Goal: Information Seeking & Learning: Learn about a topic

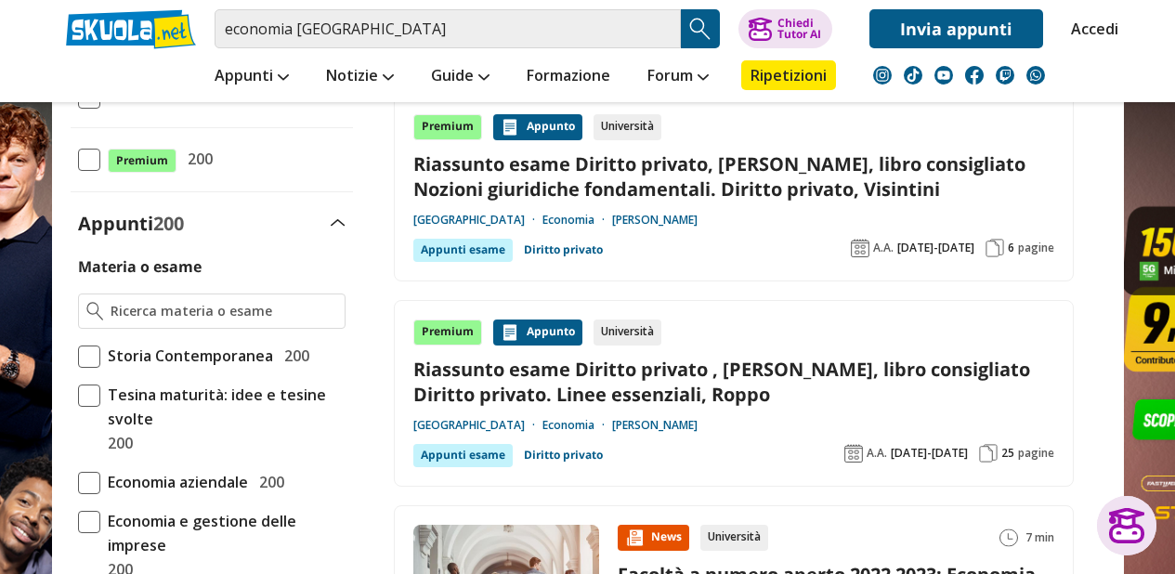
scroll to position [589, 0]
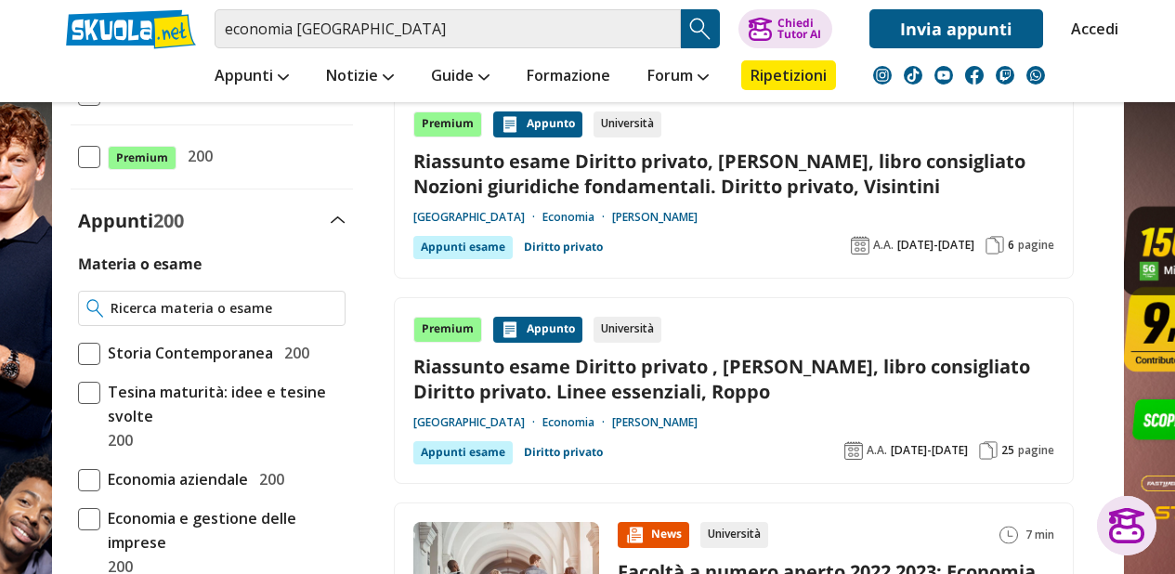
click at [141, 312] on input "Materia o esame" at bounding box center [224, 308] width 226 height 19
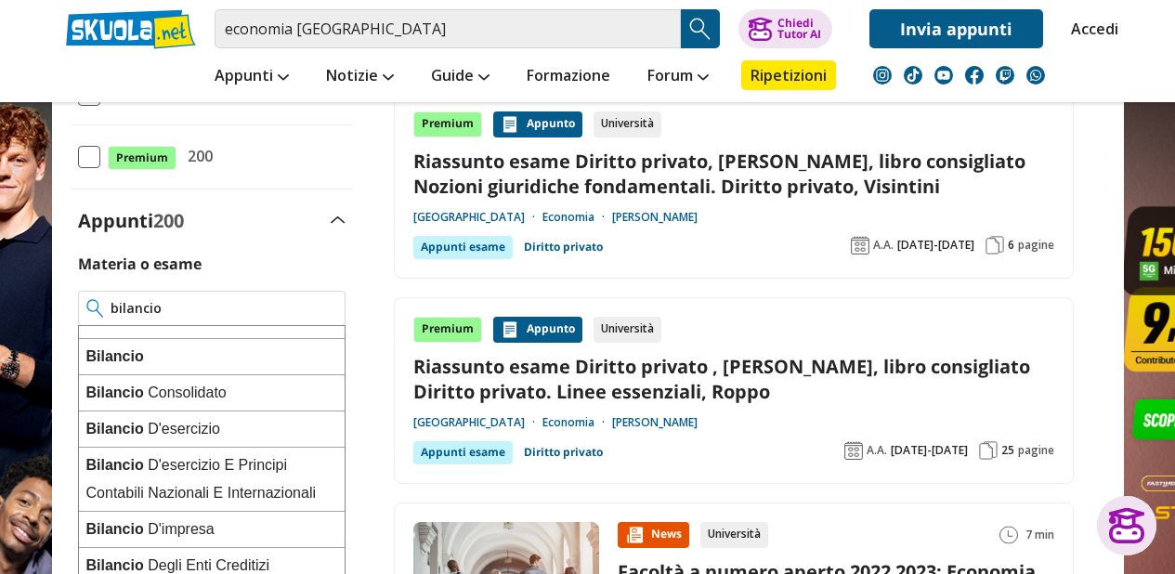
scroll to position [217, 0]
type input "bilancio"
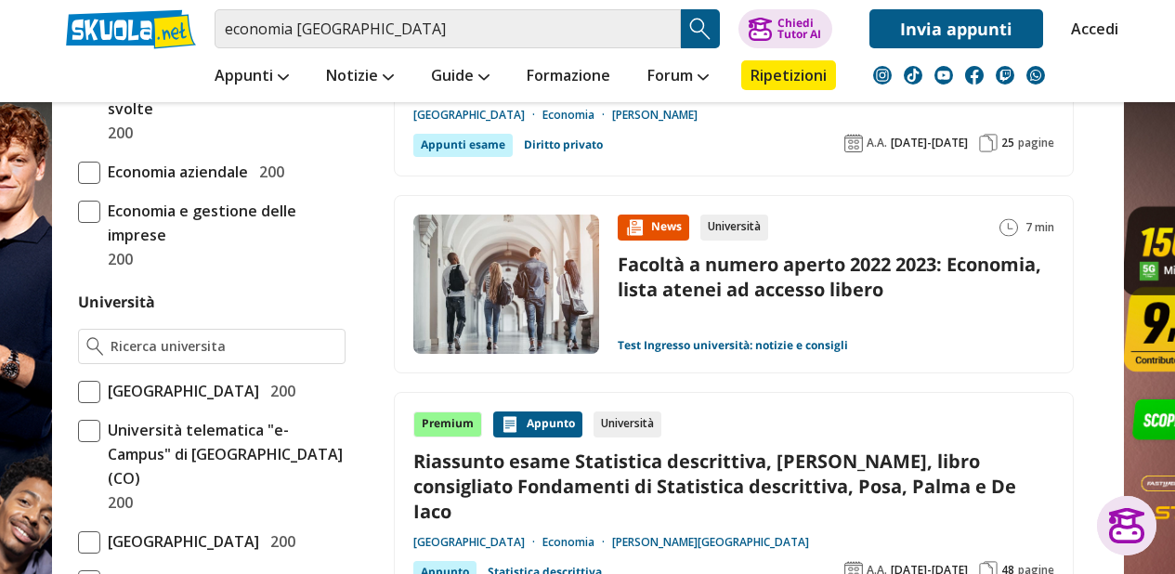
scroll to position [898, 0]
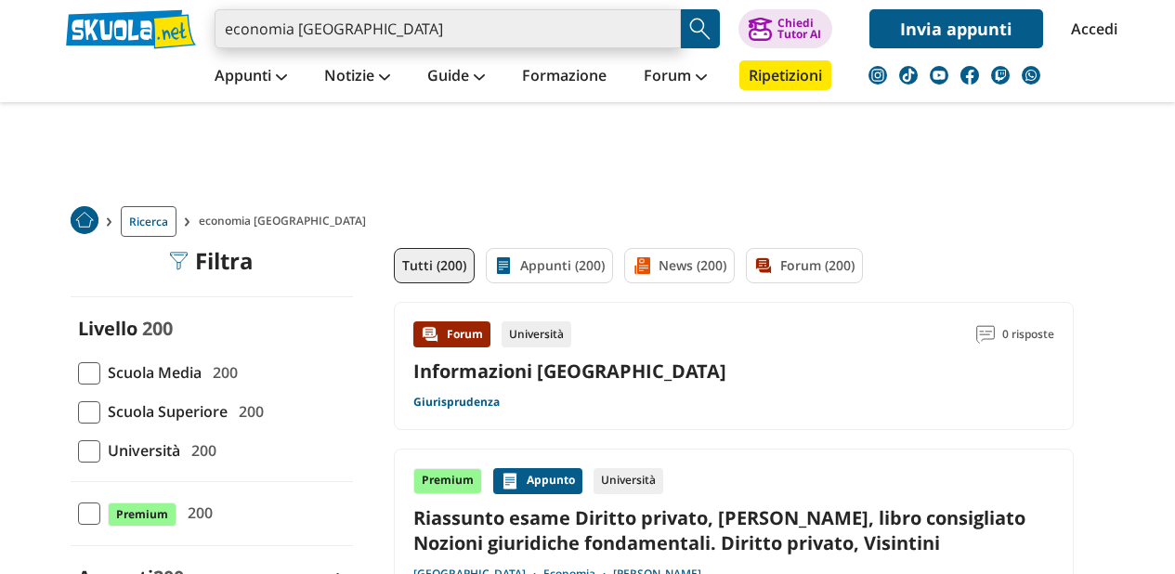
click at [295, 28] on input "economia [GEOGRAPHIC_DATA]" at bounding box center [448, 28] width 466 height 39
click at [295, 28] on input "economiuniversità degli studi di foggia" at bounding box center [448, 28] width 466 height 39
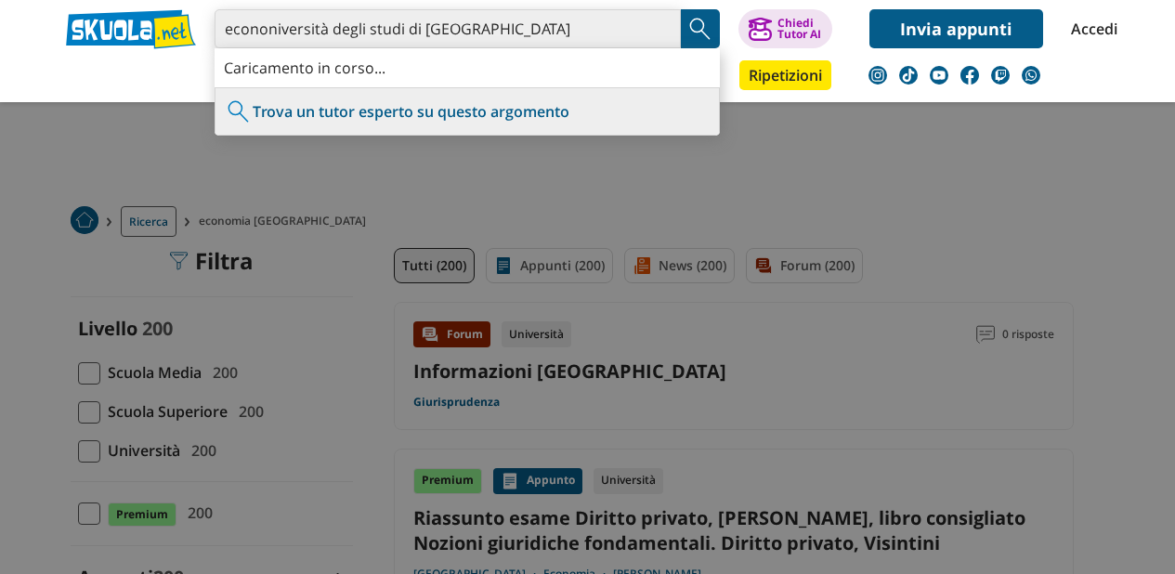
click at [297, 33] on input "econoniversità degli studi di [GEOGRAPHIC_DATA]" at bounding box center [448, 28] width 466 height 39
type input "rsità degli studi di foggia"
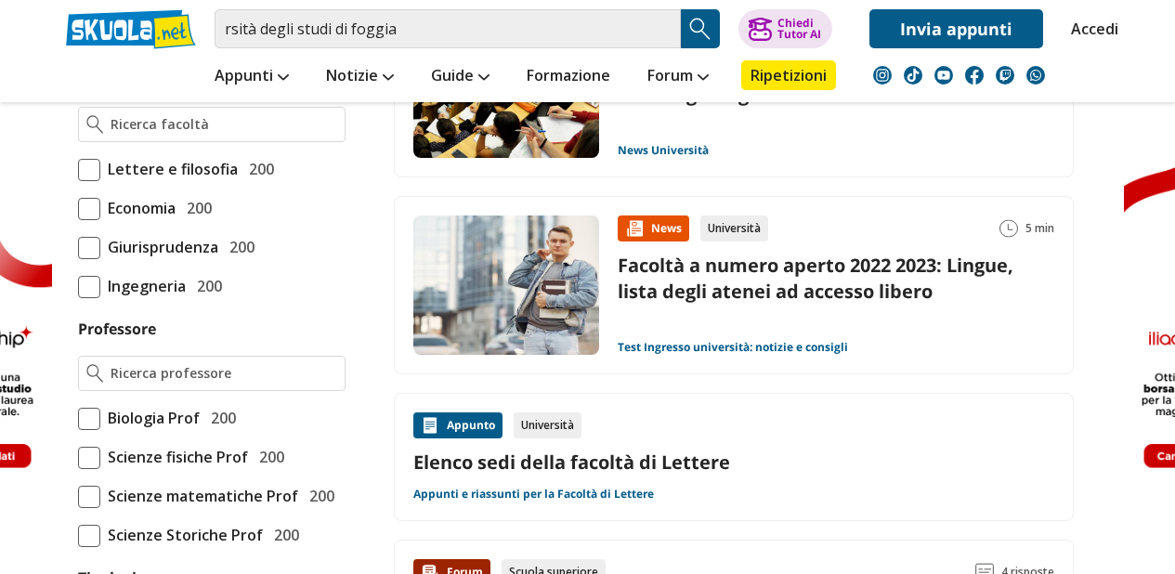
scroll to position [1132, 0]
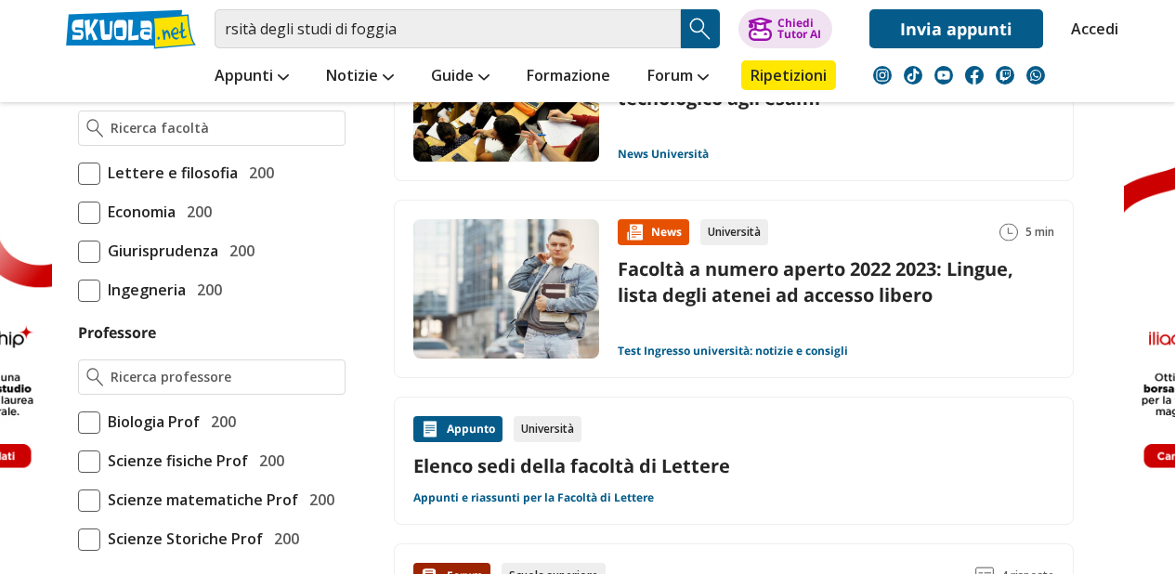
click at [97, 224] on span at bounding box center [89, 213] width 22 height 22
click at [78, 212] on input "Economia 200" at bounding box center [78, 212] width 0 height 0
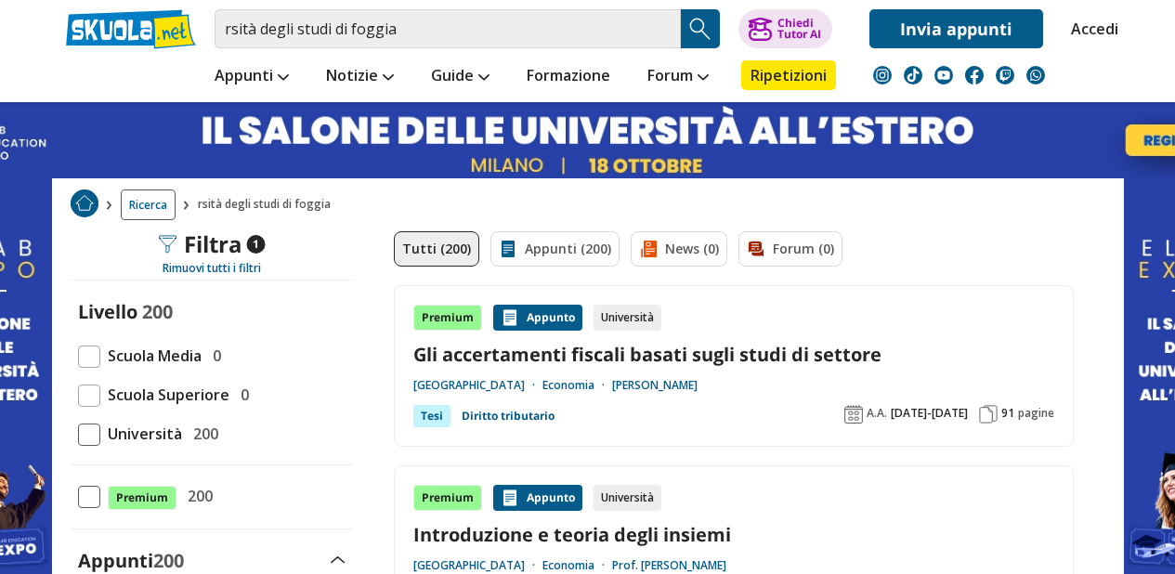
scroll to position [7, 0]
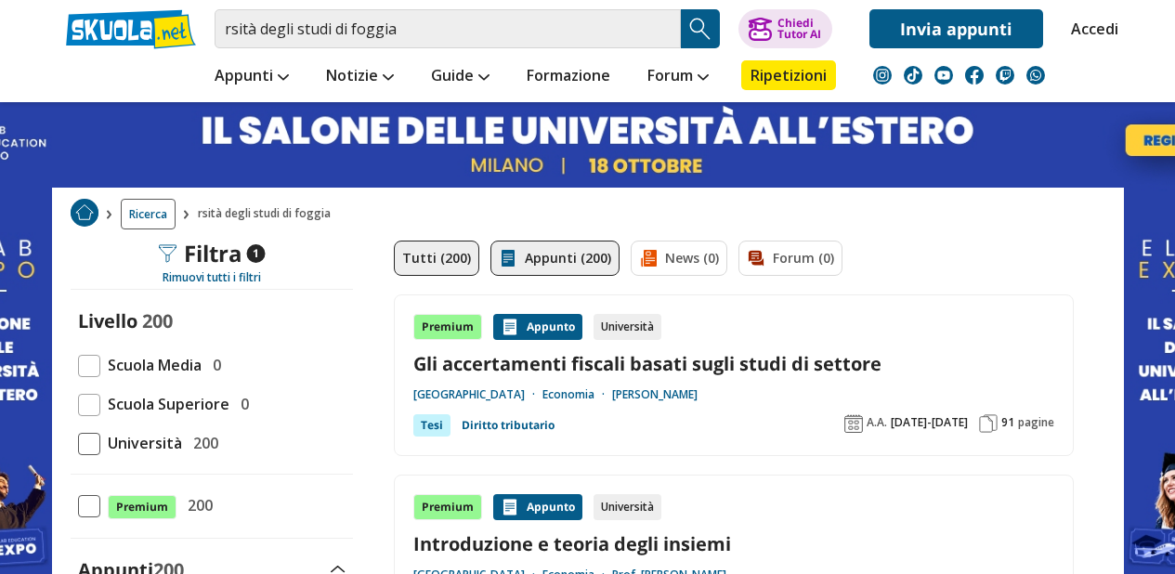
click at [545, 256] on link "Appunti (200)" at bounding box center [555, 258] width 129 height 35
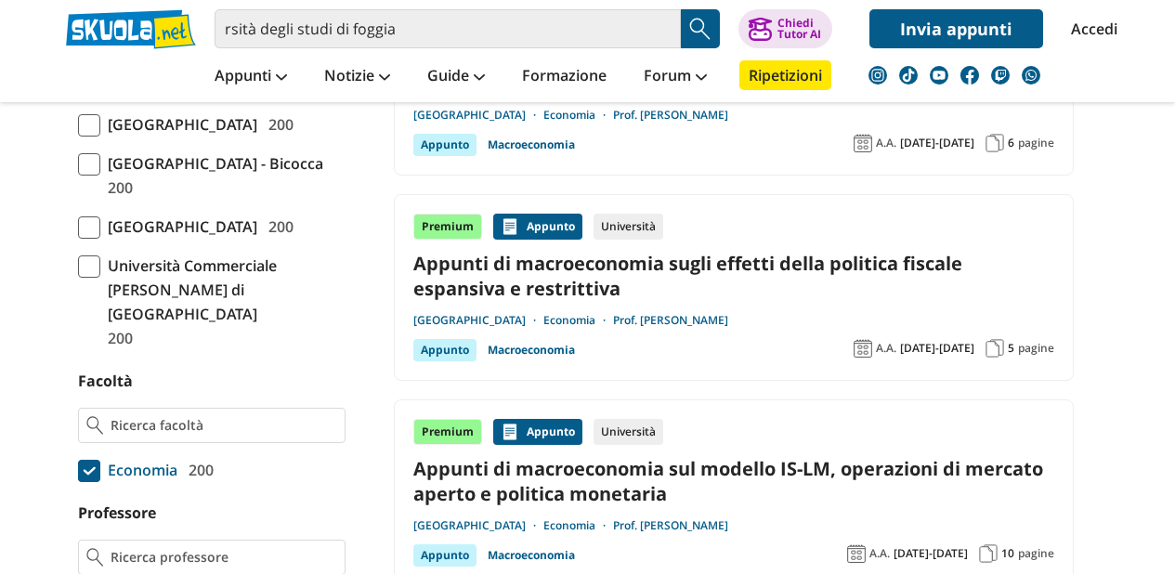
scroll to position [1396, 0]
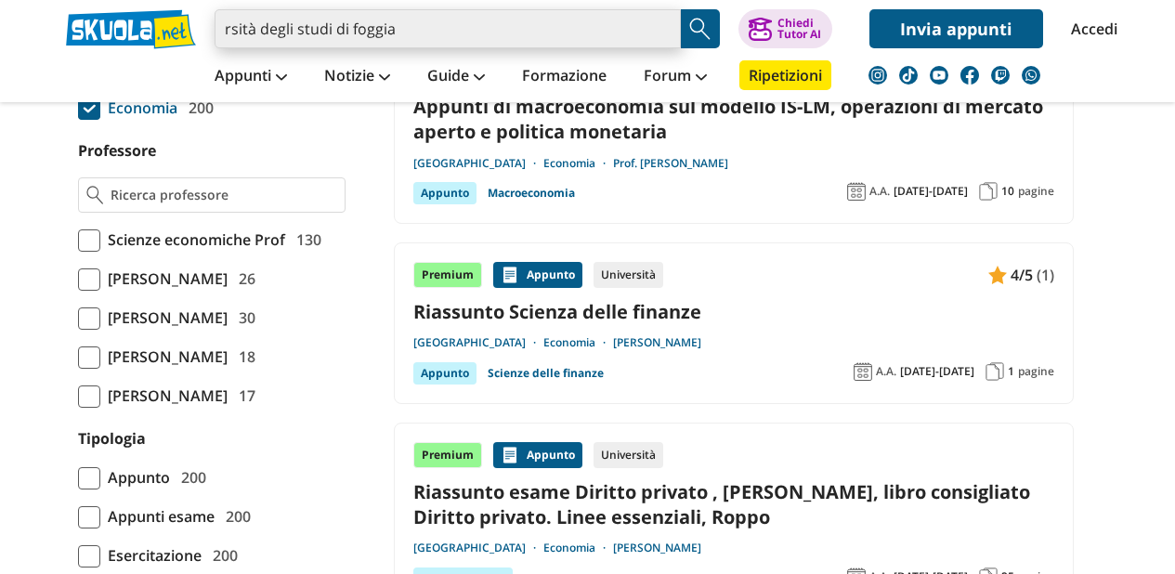
click at [485, 41] on input "rsità degli studi di foggia" at bounding box center [448, 28] width 466 height 39
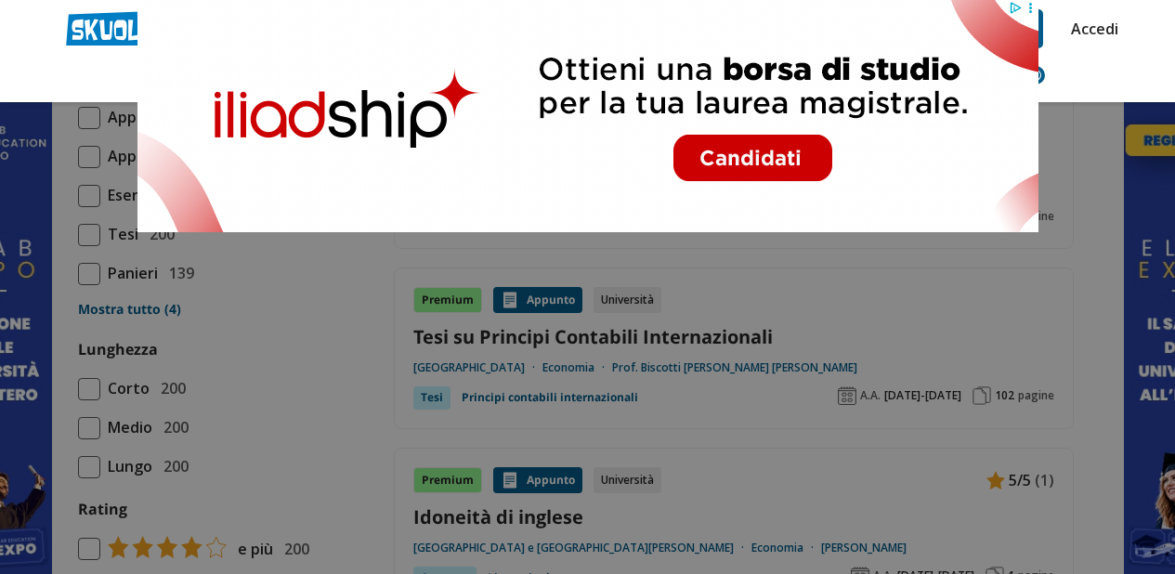
scroll to position [1675, 0]
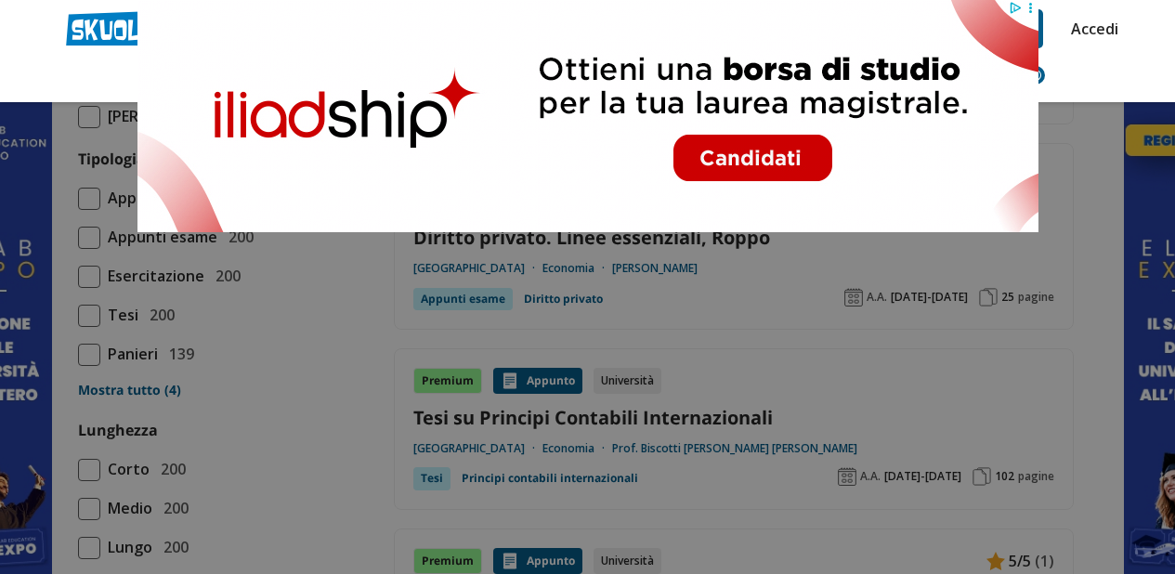
click at [1030, 7] on icon at bounding box center [1030, 8] width 14 height 14
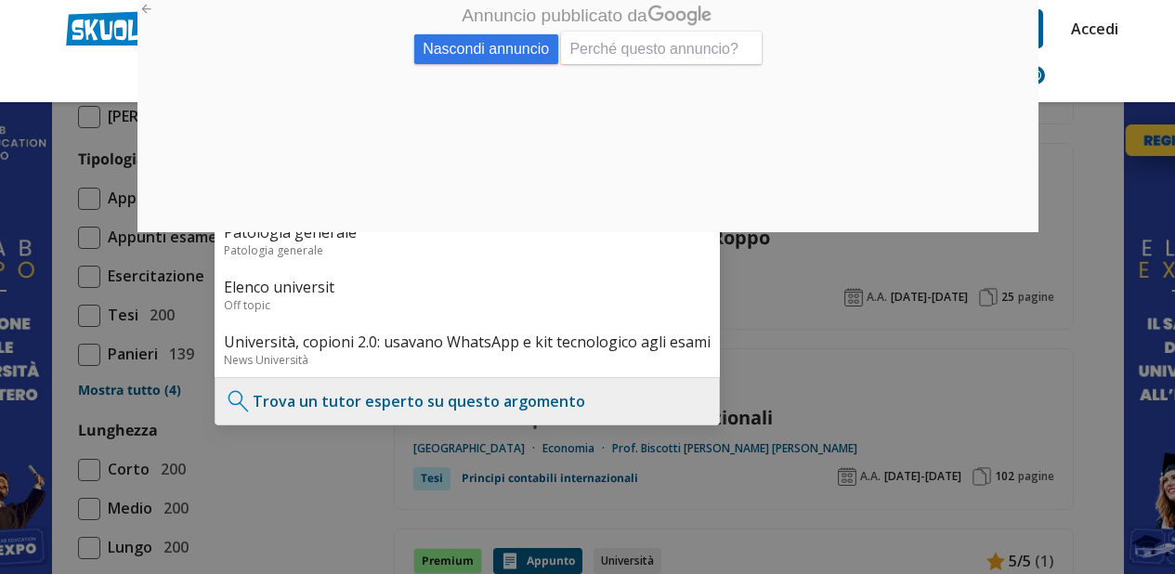
click at [487, 56] on span "Nascondi annuncio" at bounding box center [485, 49] width 144 height 30
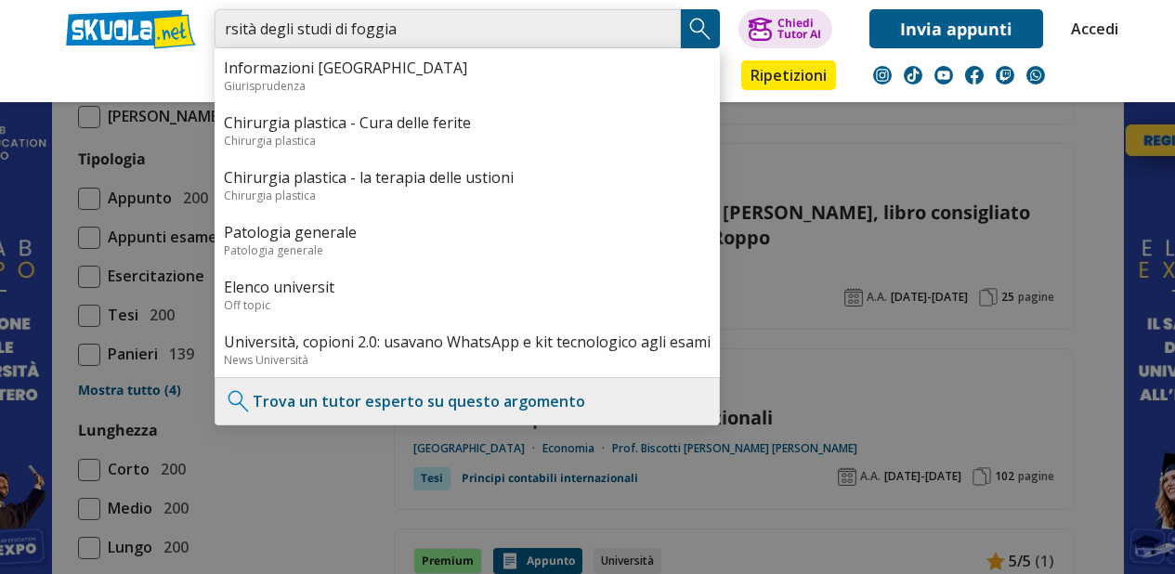
click at [500, 24] on input "rsità degli studi di foggia" at bounding box center [448, 28] width 466 height 39
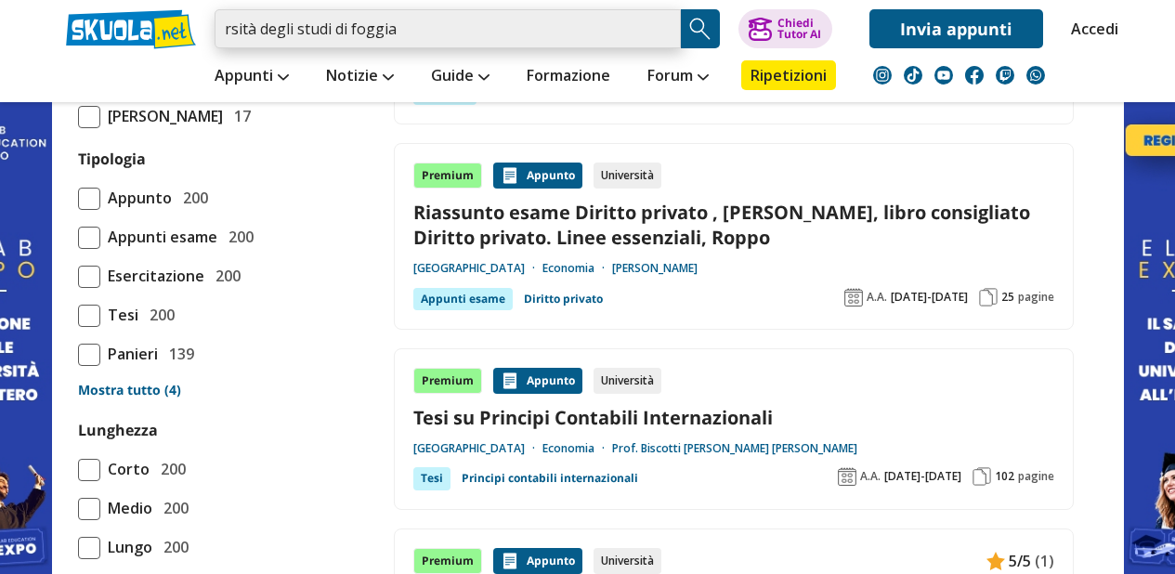
click at [500, 24] on input "rsità degli studi di foggia" at bounding box center [448, 28] width 466 height 39
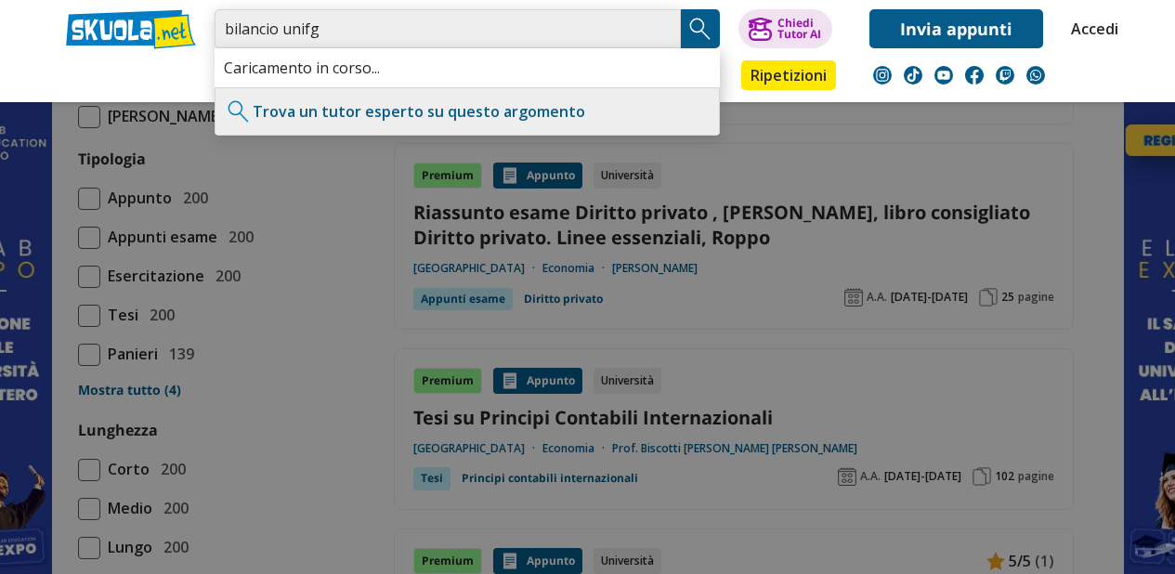
type input "bilancio unifg"
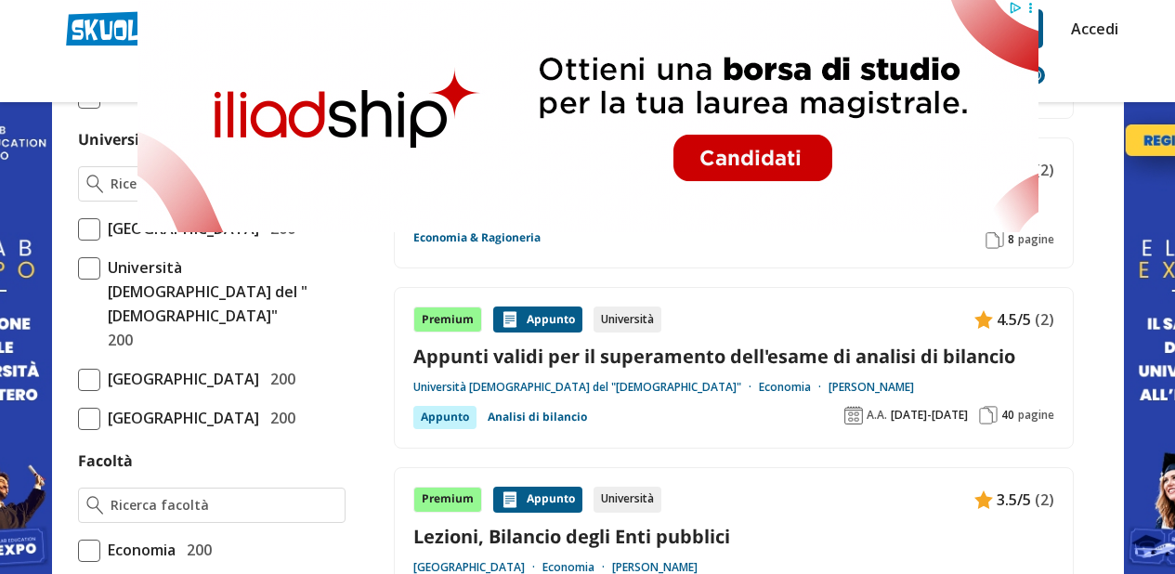
scroll to position [532, 0]
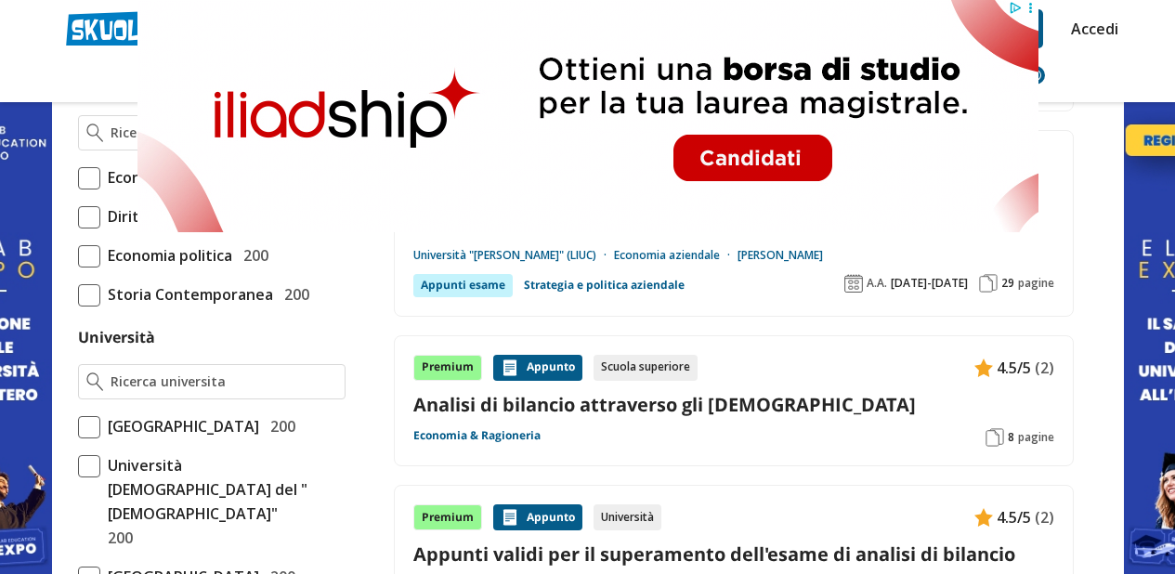
click at [1030, 6] on icon at bounding box center [1030, 8] width 14 height 14
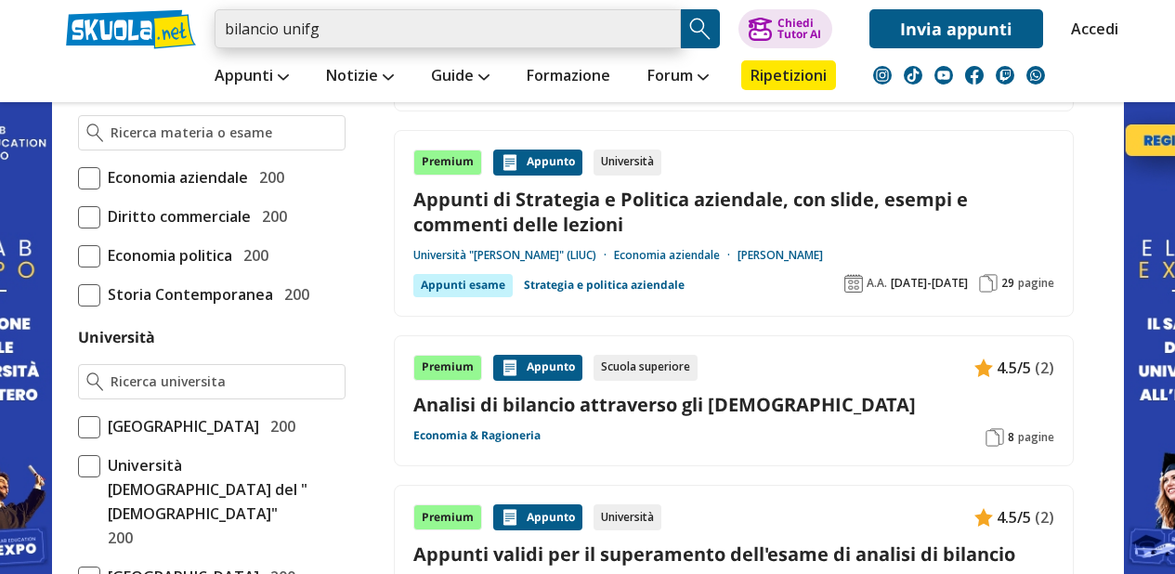
click at [487, 28] on input "bilancio unifg" at bounding box center [448, 28] width 466 height 39
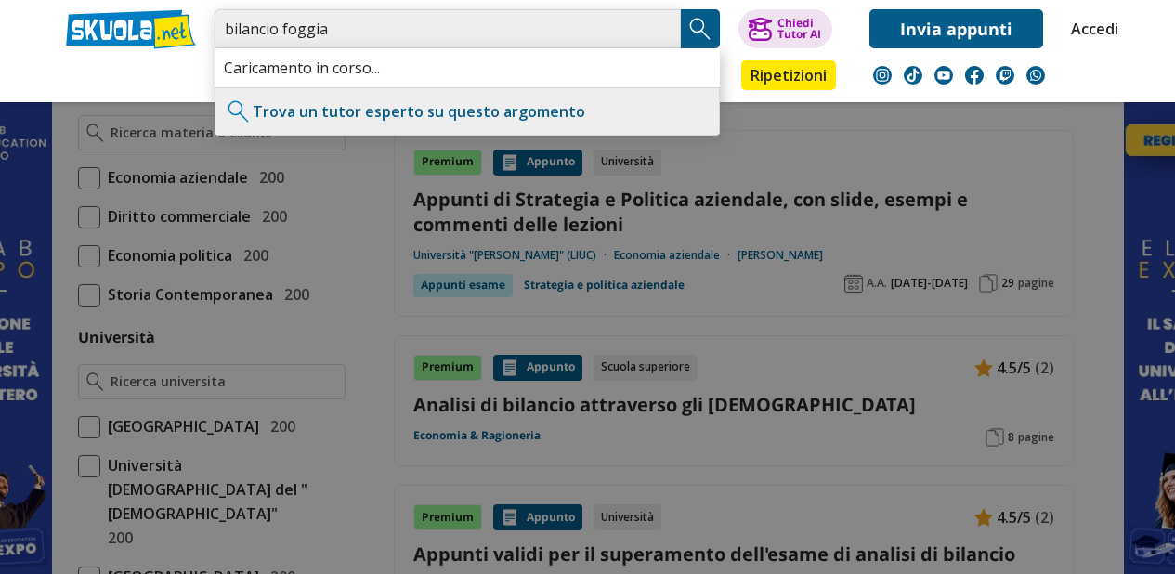
type input "bilancio foggia"
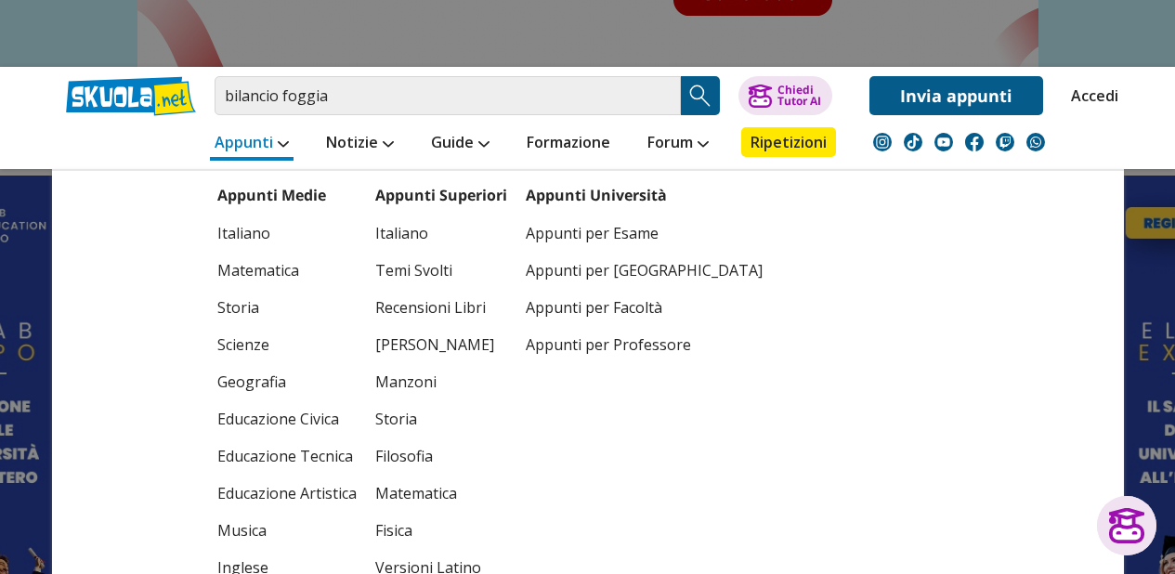
scroll to position [69, 0]
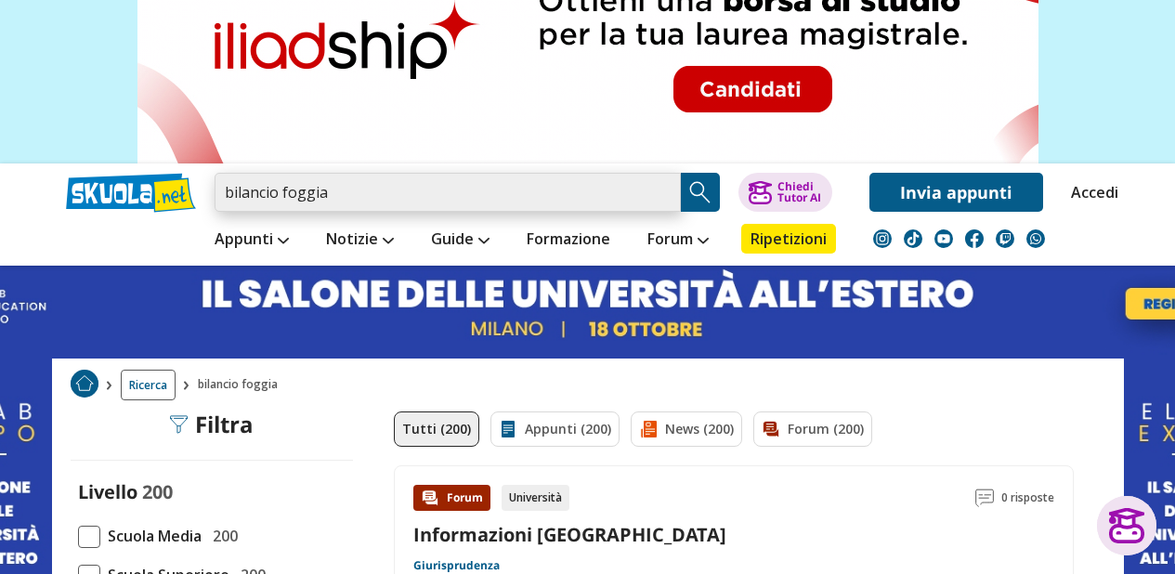
click at [348, 187] on input "bilancio foggia" at bounding box center [448, 192] width 466 height 39
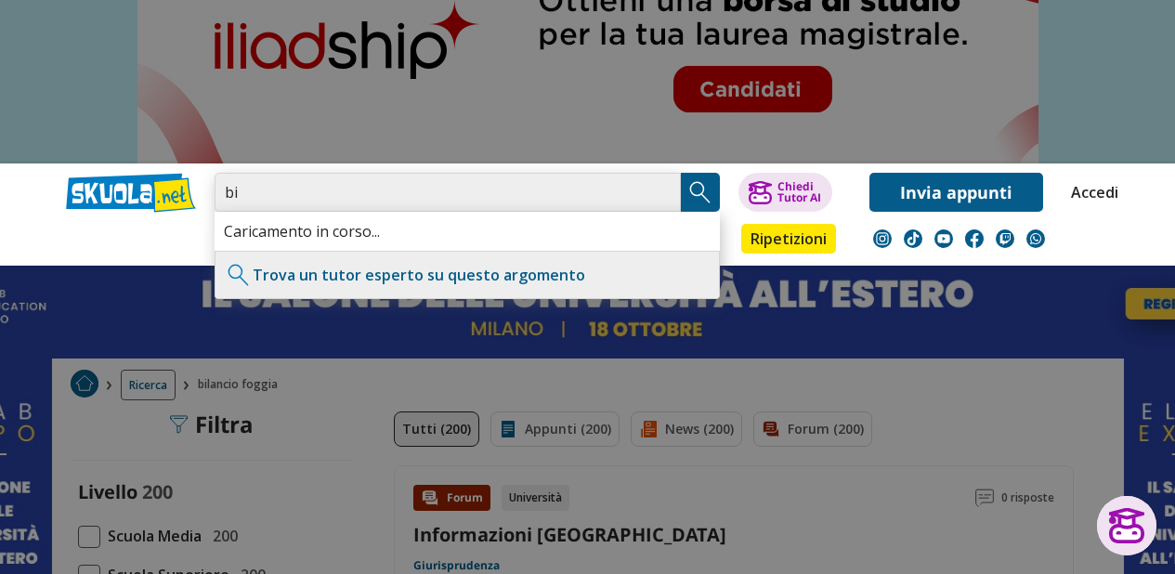
type input "b"
type input "[PERSON_NAME] unifg"
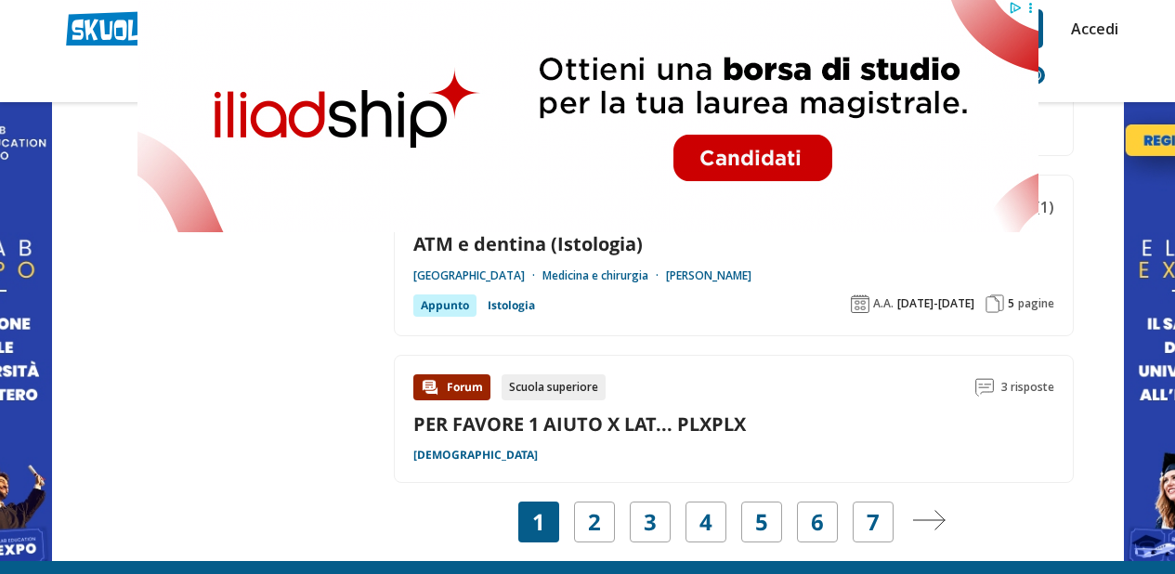
scroll to position [2985, 0]
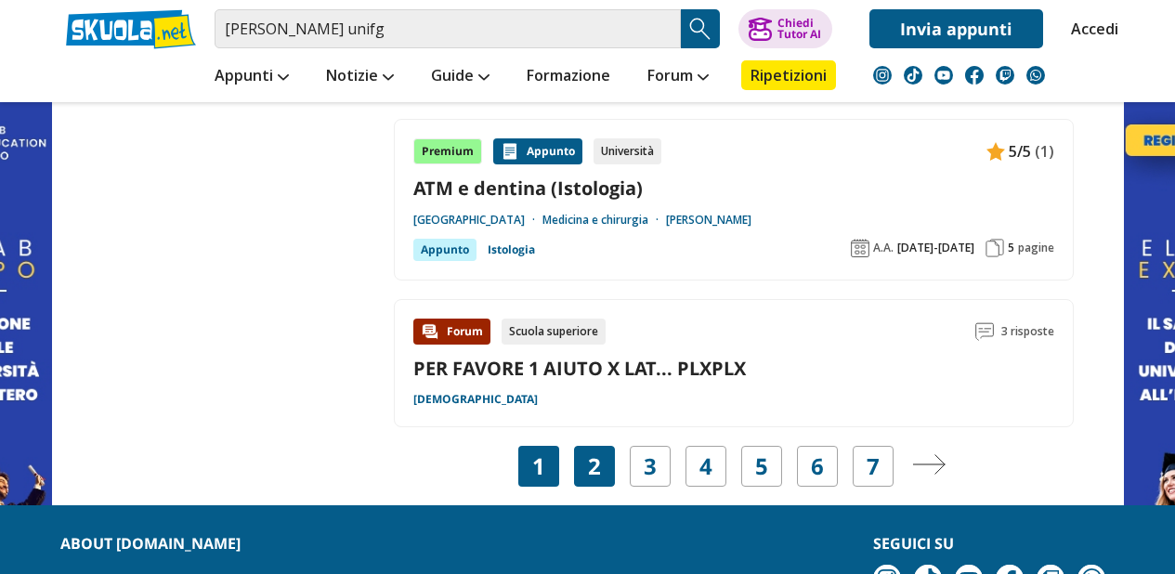
click at [597, 455] on link "2" at bounding box center [594, 466] width 13 height 26
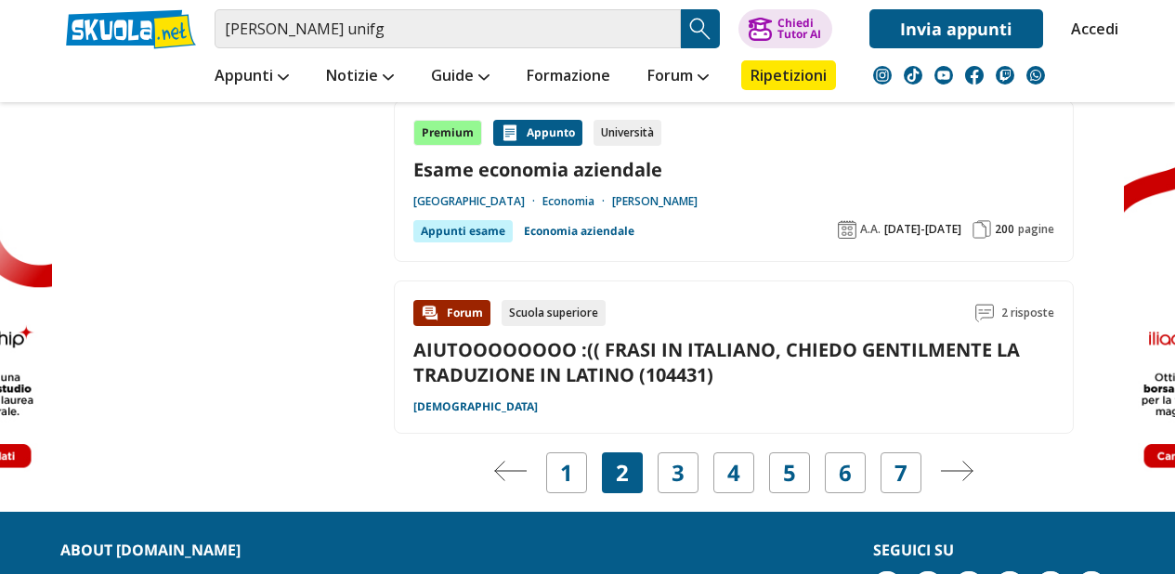
scroll to position [3356, 0]
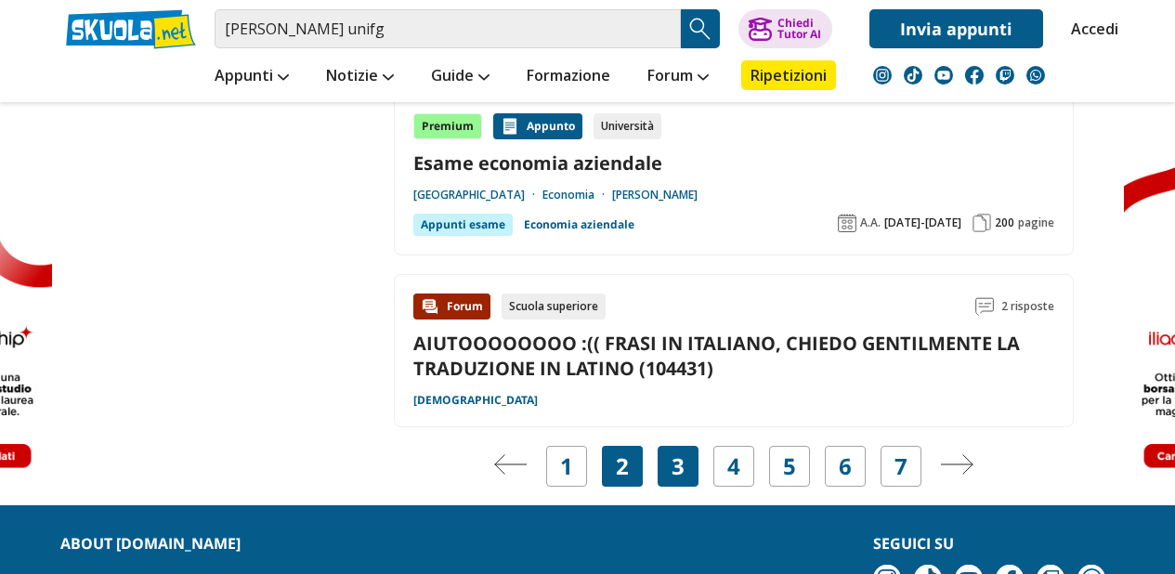
click at [679, 476] on link "3" at bounding box center [678, 466] width 13 height 26
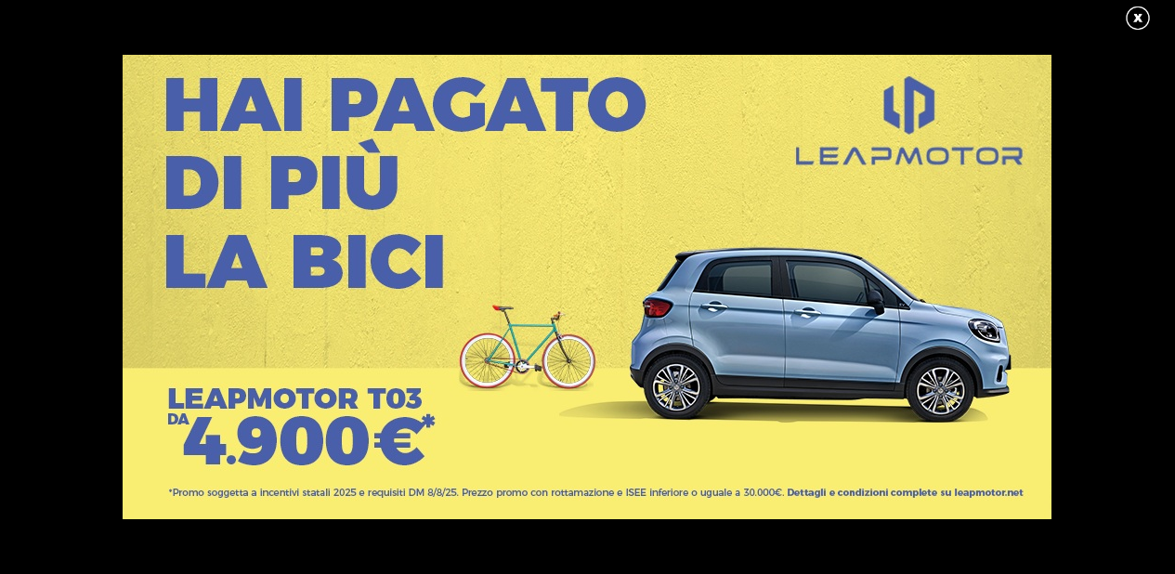
click at [1136, 23] on link at bounding box center [1147, 19] width 46 height 28
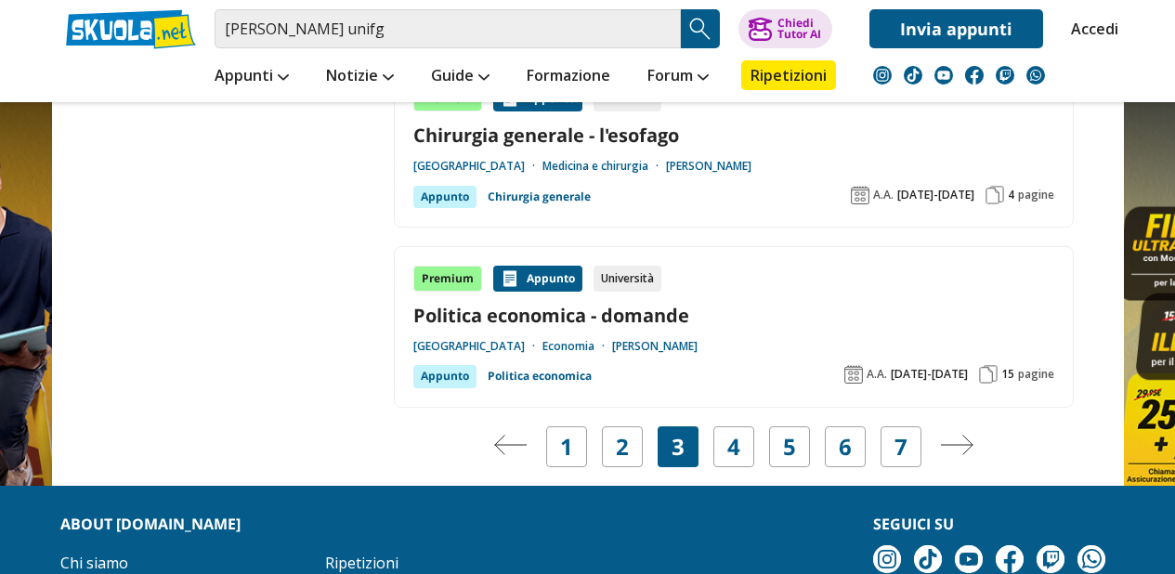
scroll to position [3363, 0]
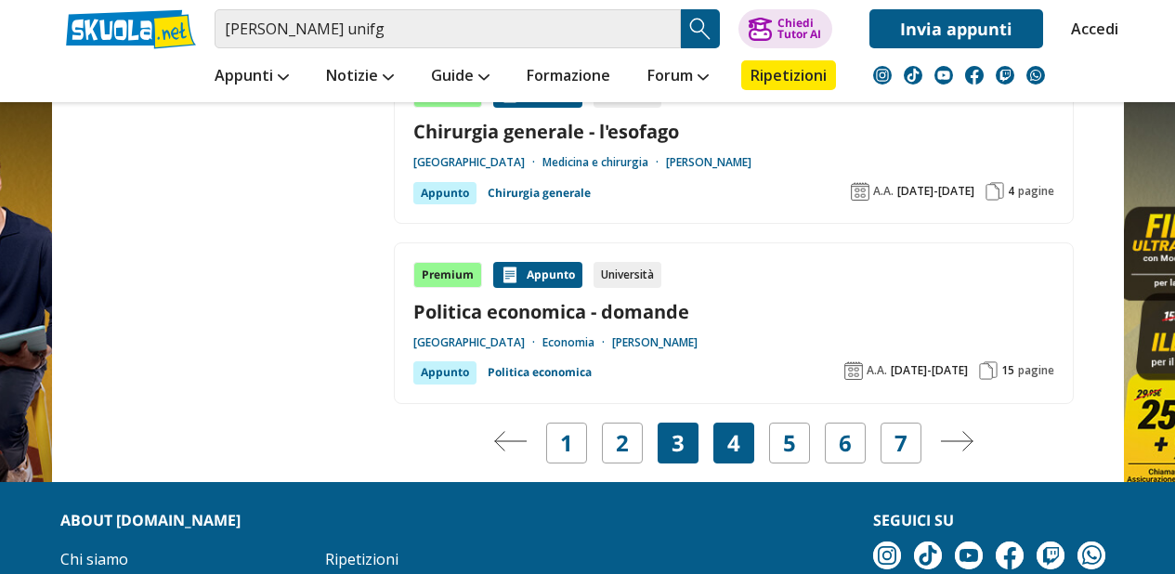
click at [729, 430] on link "4" at bounding box center [734, 443] width 13 height 26
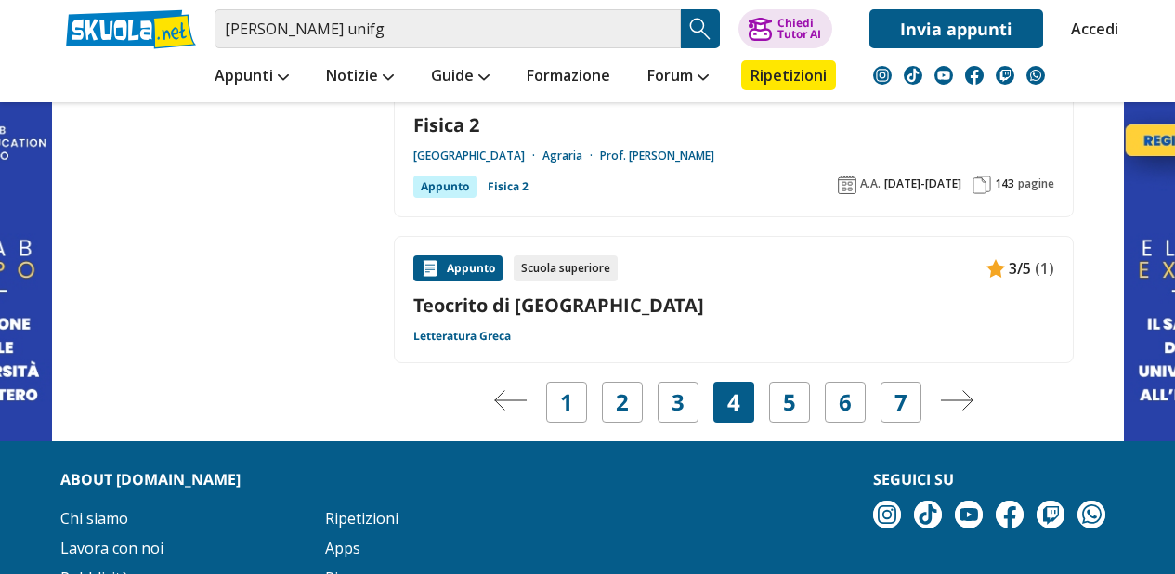
scroll to position [3320, 0]
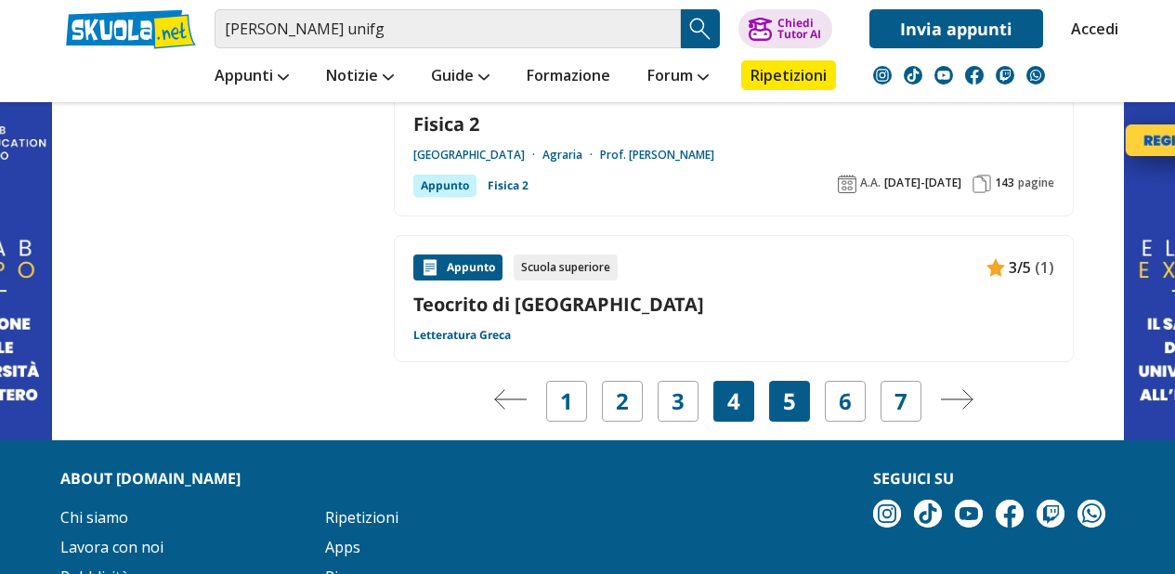
click at [786, 403] on link "5" at bounding box center [789, 401] width 13 height 26
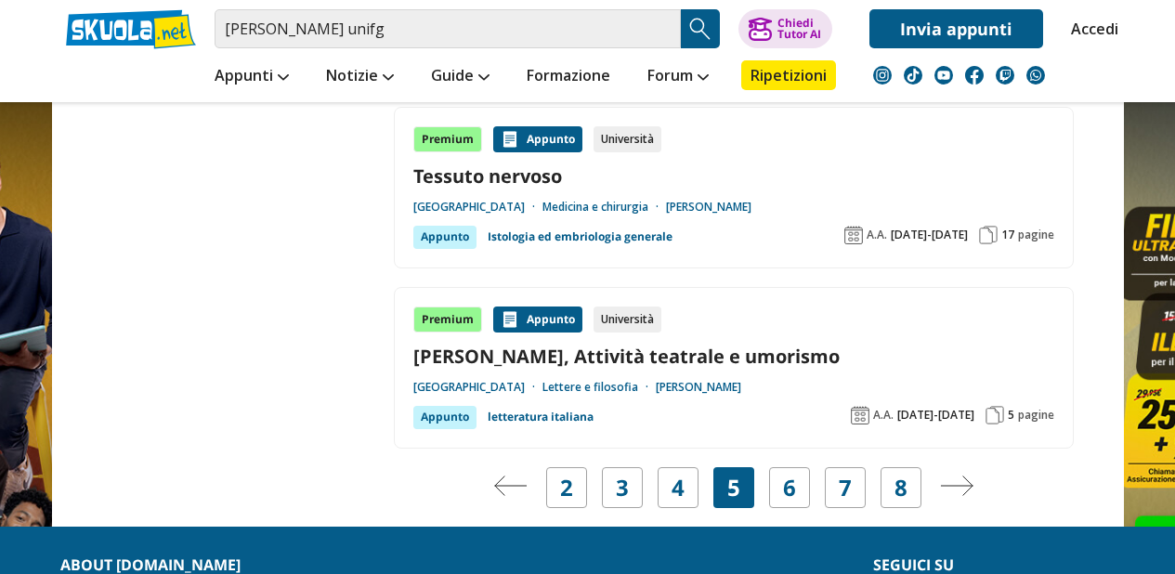
scroll to position [3207, 0]
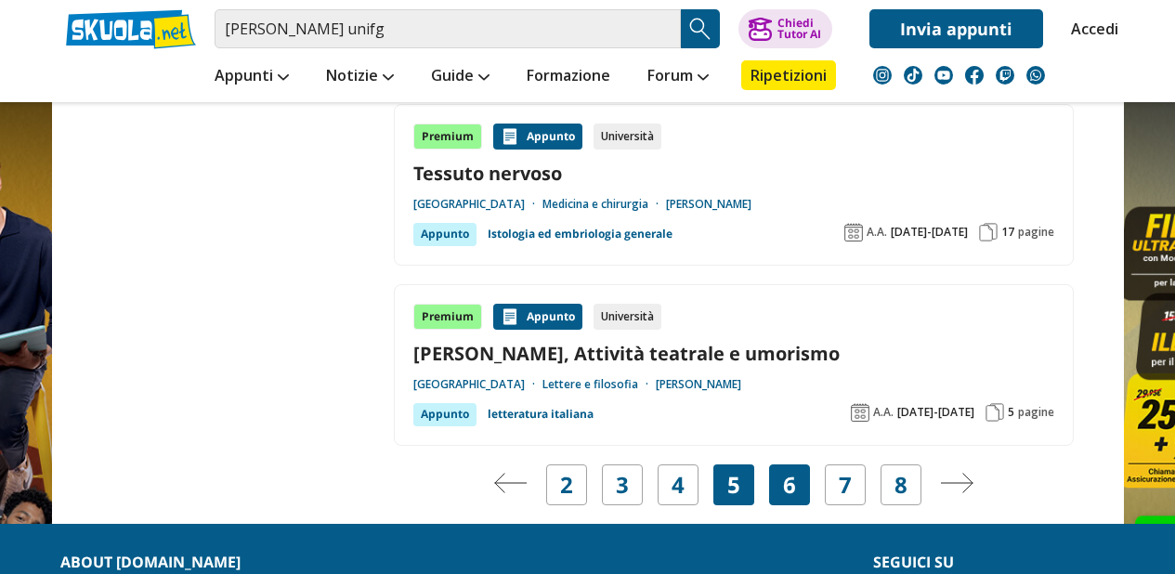
click at [789, 488] on link "6" at bounding box center [789, 485] width 13 height 26
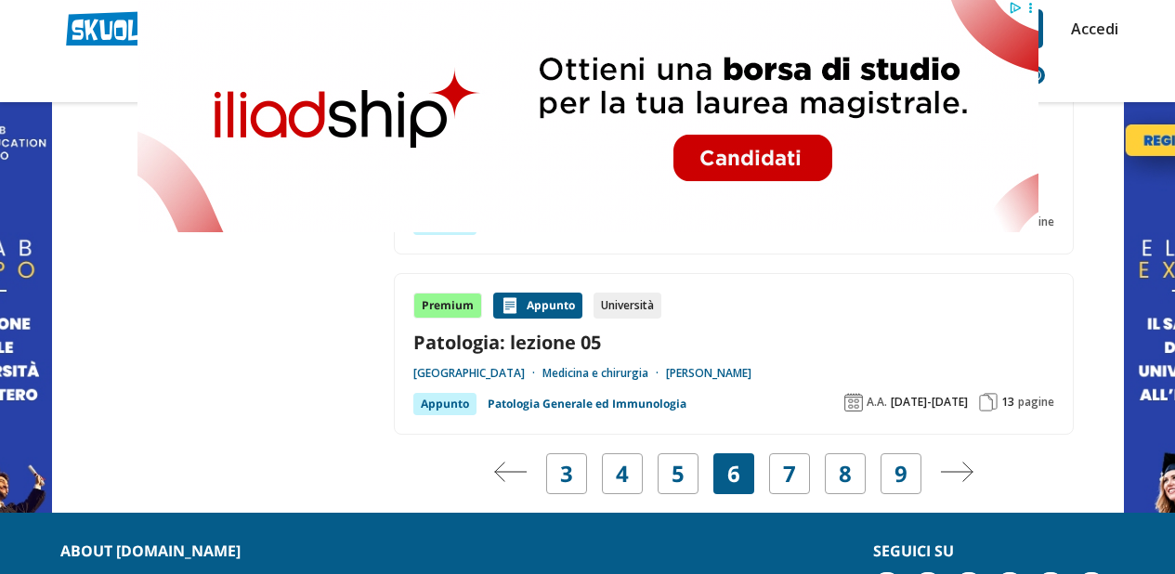
scroll to position [3244, 0]
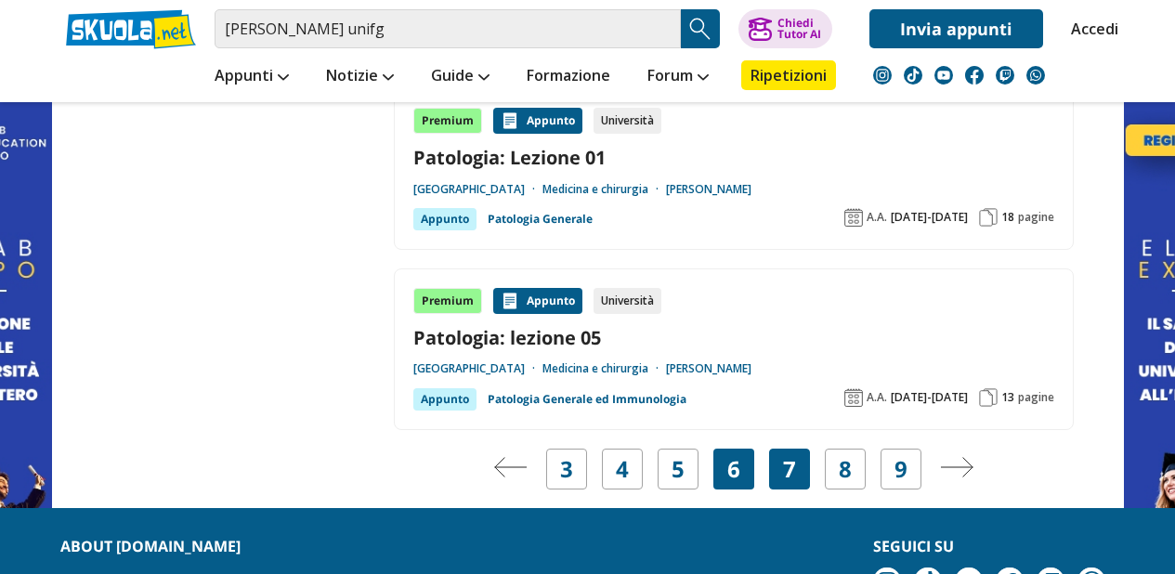
click at [799, 462] on div "7" at bounding box center [789, 469] width 41 height 41
click at [797, 475] on div "7" at bounding box center [789, 469] width 41 height 41
click at [783, 468] on link "7" at bounding box center [789, 469] width 13 height 26
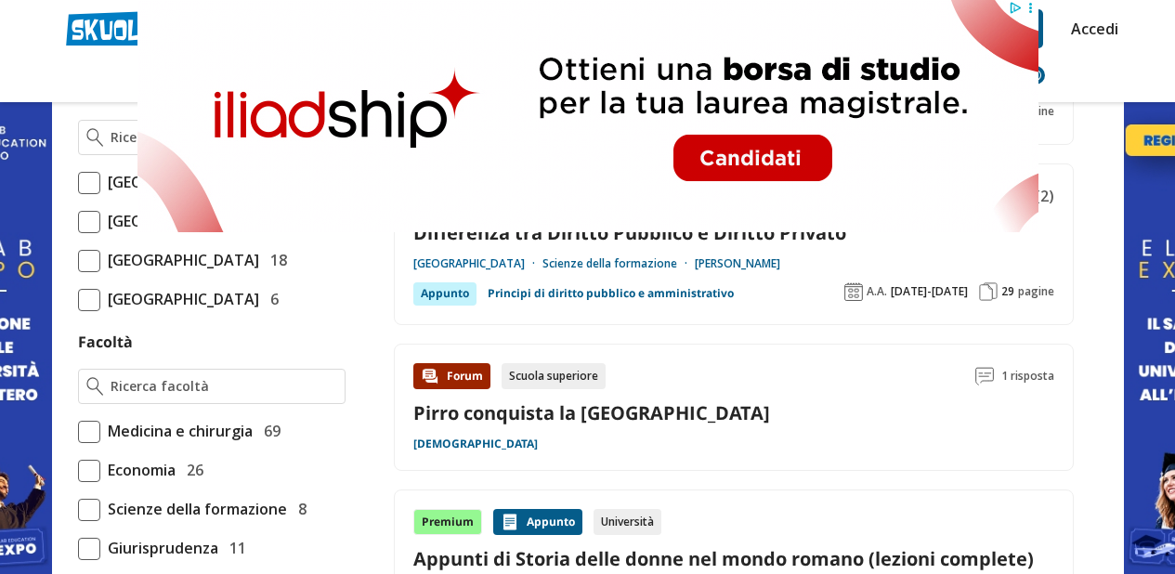
click at [525, 260] on link "[GEOGRAPHIC_DATA]" at bounding box center [477, 263] width 129 height 15
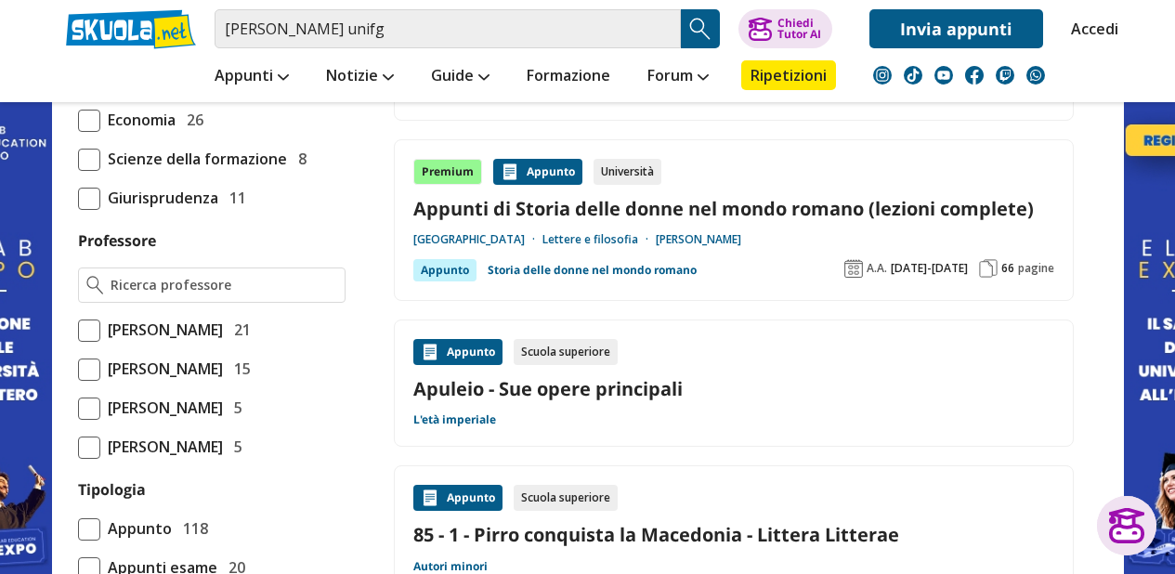
scroll to position [1176, 0]
click at [439, 179] on div "Premium" at bounding box center [447, 171] width 69 height 26
